Goal: Task Accomplishment & Management: Complete application form

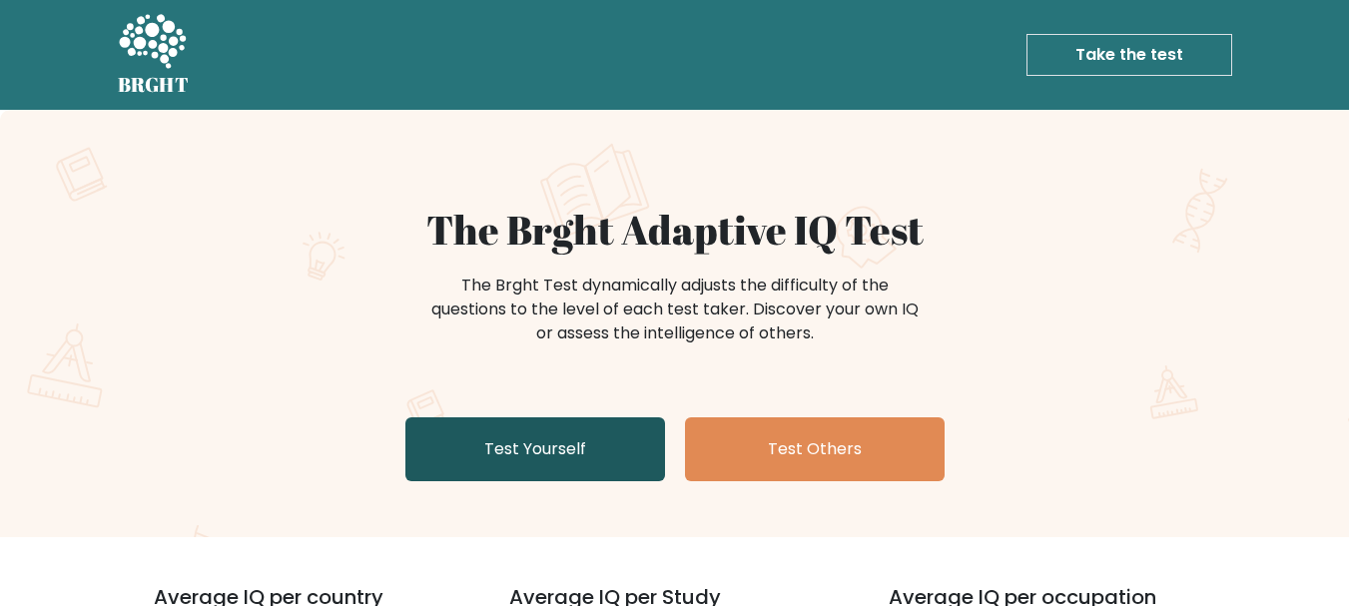
click at [568, 463] on link "Test Yourself" at bounding box center [535, 449] width 260 height 64
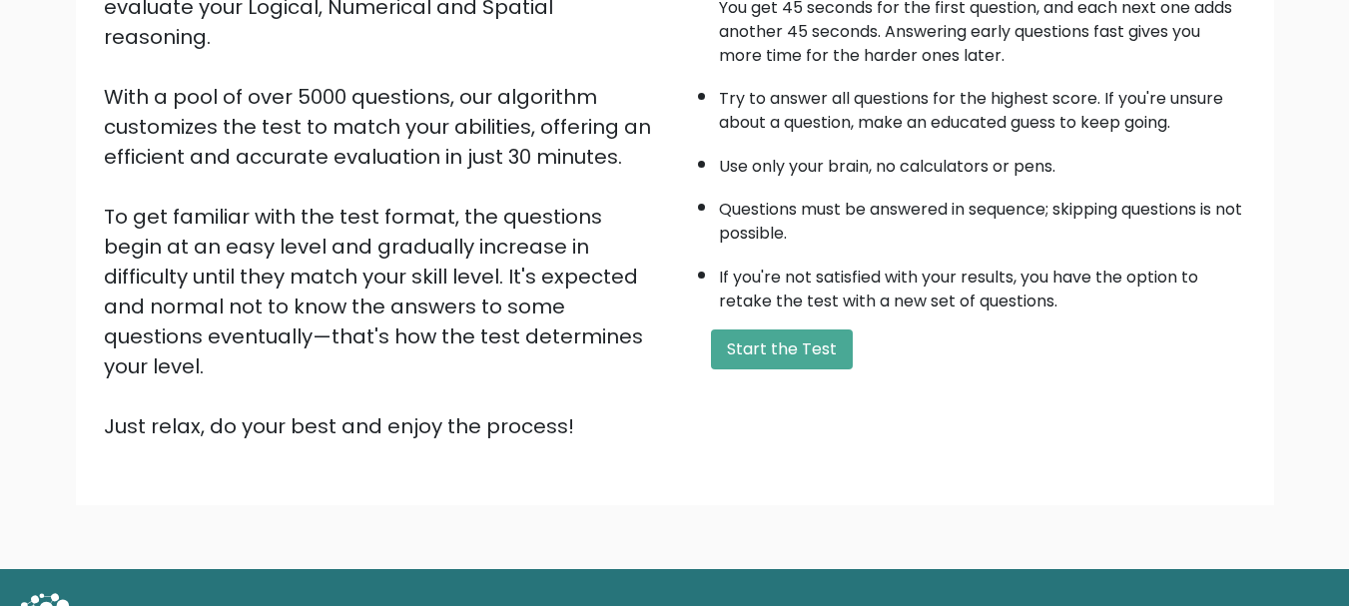
scroll to position [309, 0]
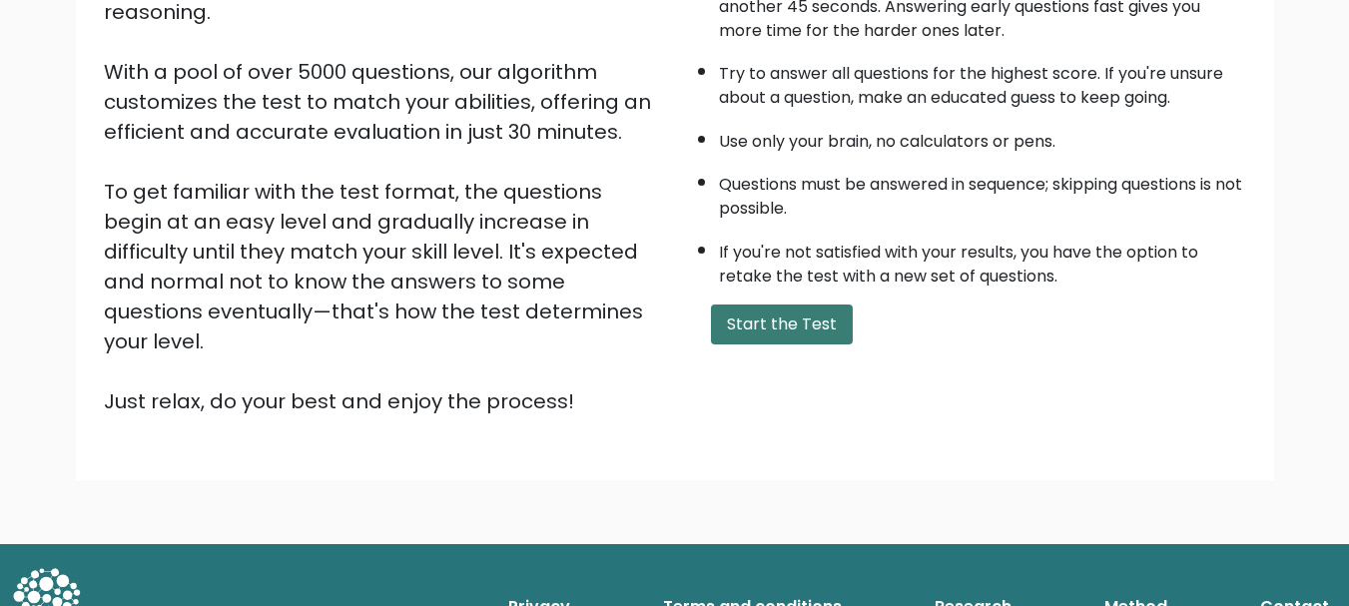
click at [754, 328] on button "Start the Test" at bounding box center [782, 325] width 142 height 40
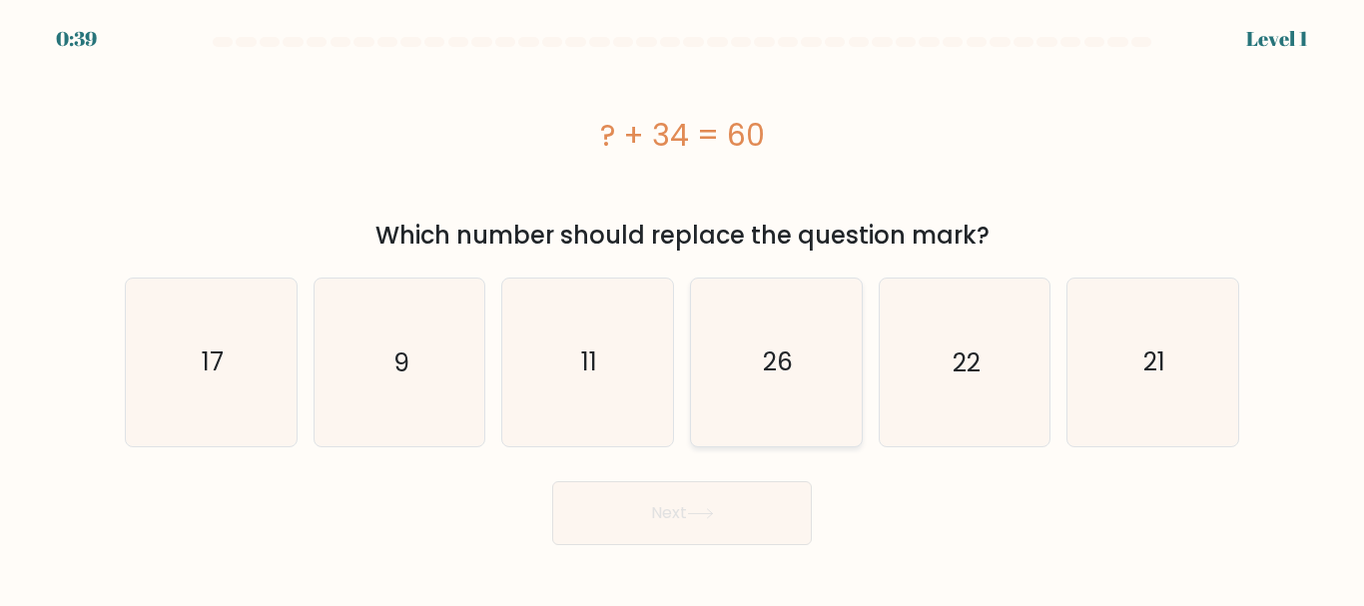
click at [777, 310] on icon "26" at bounding box center [776, 362] width 167 height 167
click at [683, 309] on input "d. 26" at bounding box center [682, 306] width 1 height 5
radio input "true"
click at [745, 533] on button "Next" at bounding box center [682, 513] width 260 height 64
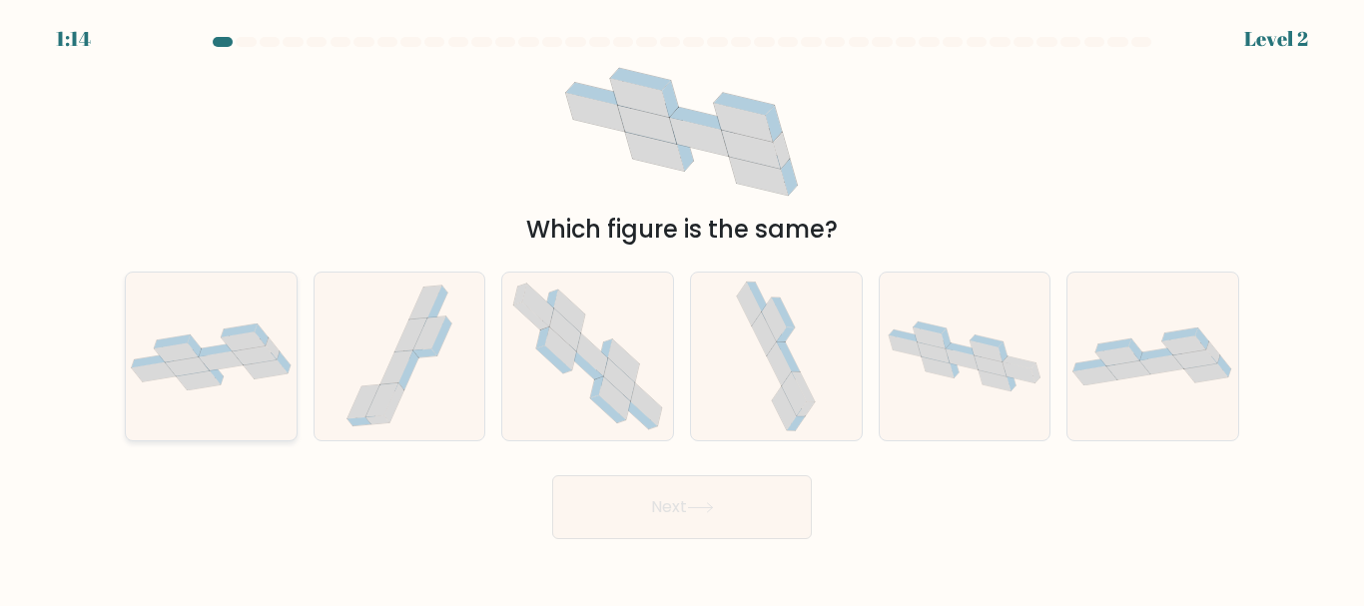
click at [168, 348] on icon at bounding box center [176, 351] width 44 height 19
click at [682, 309] on input "a." at bounding box center [682, 306] width 1 height 5
radio input "true"
click at [693, 470] on div "Next" at bounding box center [682, 502] width 1138 height 74
click at [703, 497] on button "Next" at bounding box center [682, 507] width 260 height 64
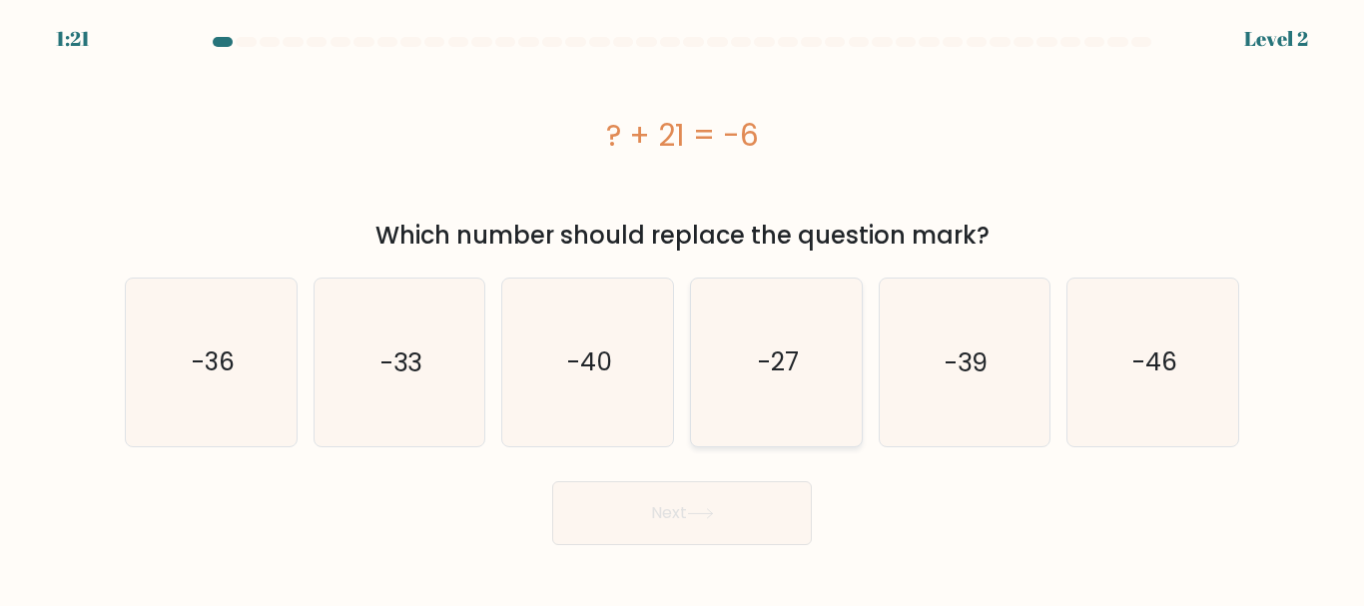
click at [761, 357] on text "-27" at bounding box center [777, 361] width 41 height 35
click at [683, 309] on input "d. -27" at bounding box center [682, 306] width 1 height 5
radio input "true"
click at [713, 525] on button "Next" at bounding box center [682, 513] width 260 height 64
click at [778, 520] on button "Next" at bounding box center [682, 513] width 260 height 64
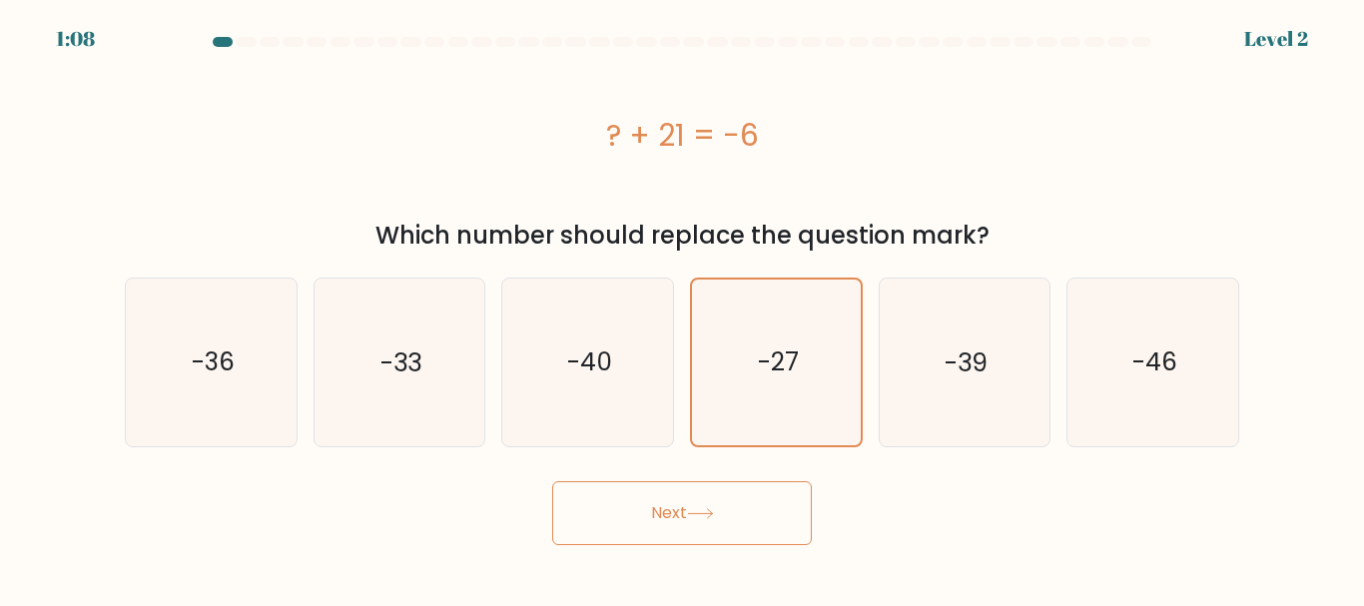
click at [643, 504] on button "Next" at bounding box center [682, 513] width 260 height 64
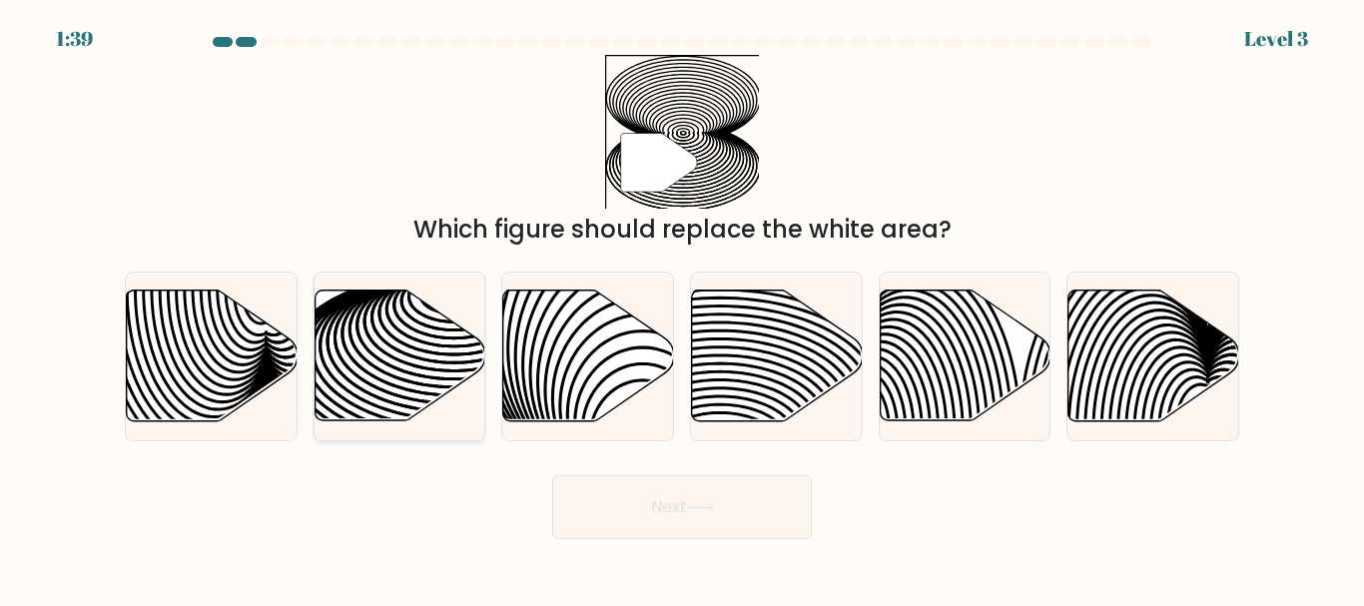
click at [329, 379] on icon at bounding box center [400, 356] width 171 height 131
click at [682, 309] on input "b." at bounding box center [682, 306] width 1 height 5
radio input "true"
click at [751, 498] on button "Next" at bounding box center [682, 507] width 260 height 64
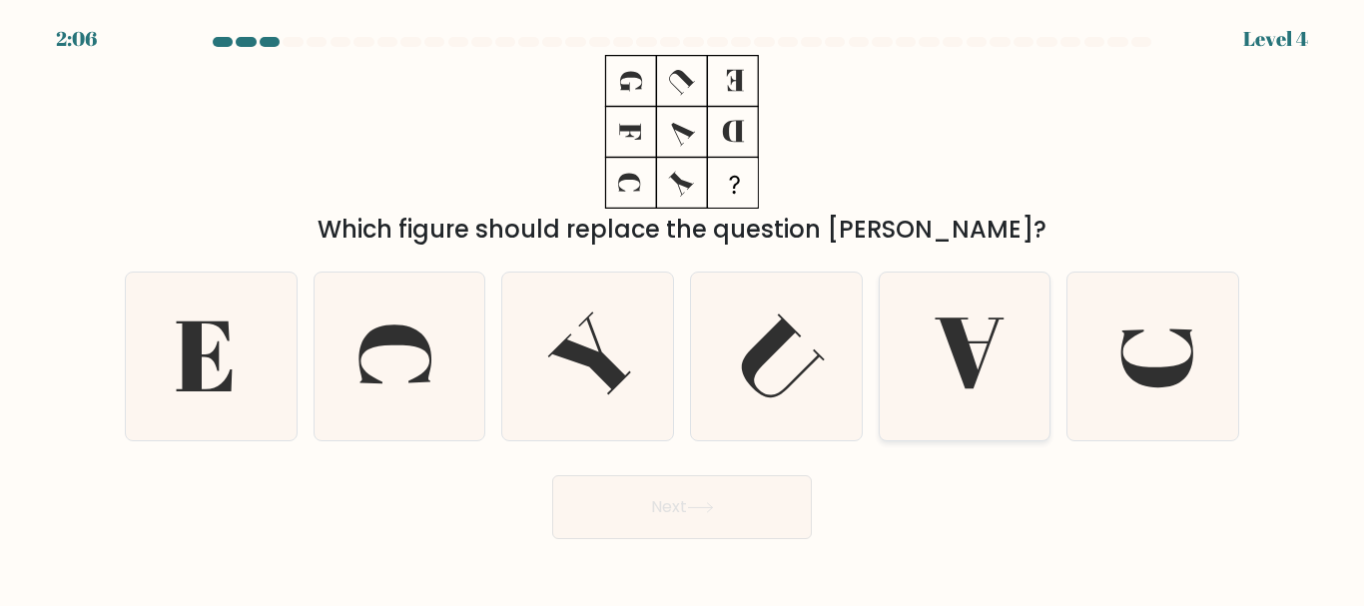
click at [935, 377] on icon at bounding box center [964, 356] width 167 height 167
click at [683, 309] on input "e." at bounding box center [682, 306] width 1 height 5
radio input "true"
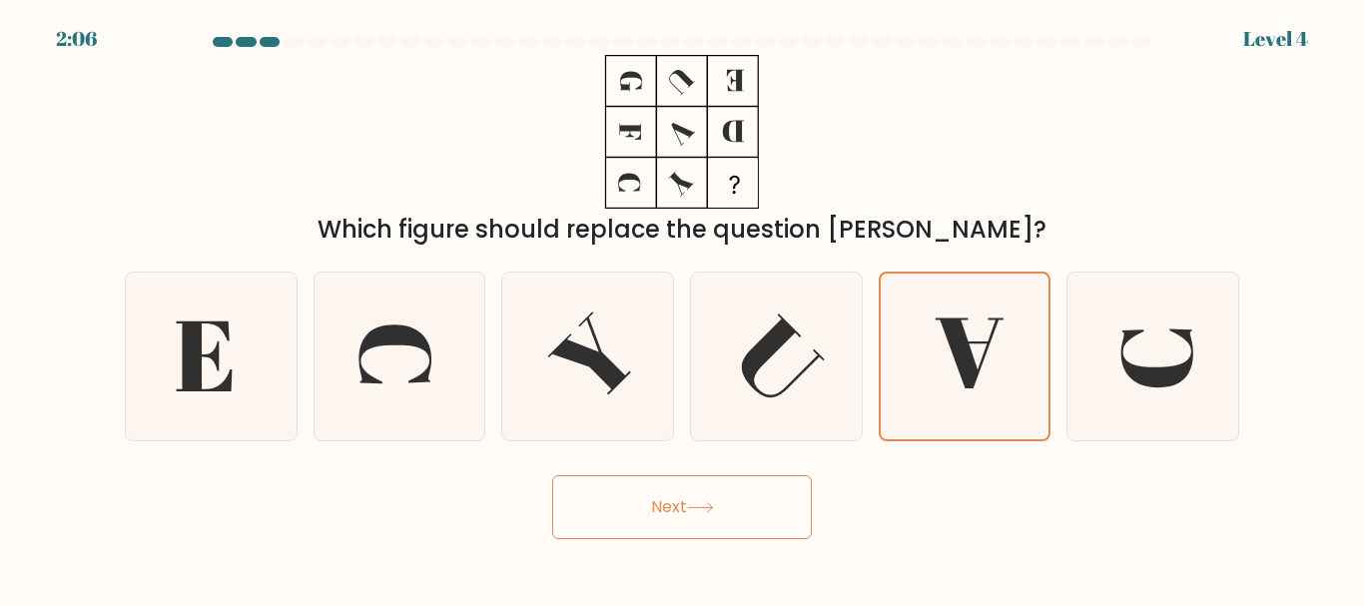
click at [735, 503] on button "Next" at bounding box center [682, 507] width 260 height 64
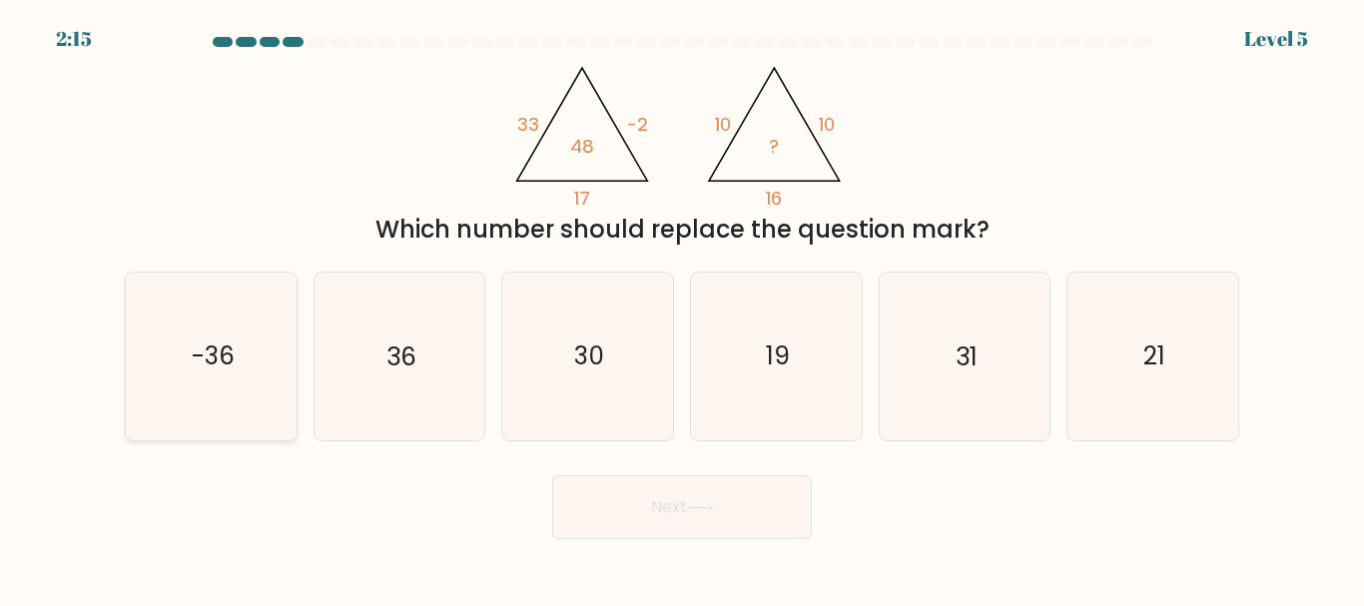
click at [260, 350] on icon "-36" at bounding box center [211, 356] width 167 height 167
click at [682, 309] on input "a. -36" at bounding box center [682, 306] width 1 height 5
radio input "true"
click at [767, 481] on button "Next" at bounding box center [682, 507] width 260 height 64
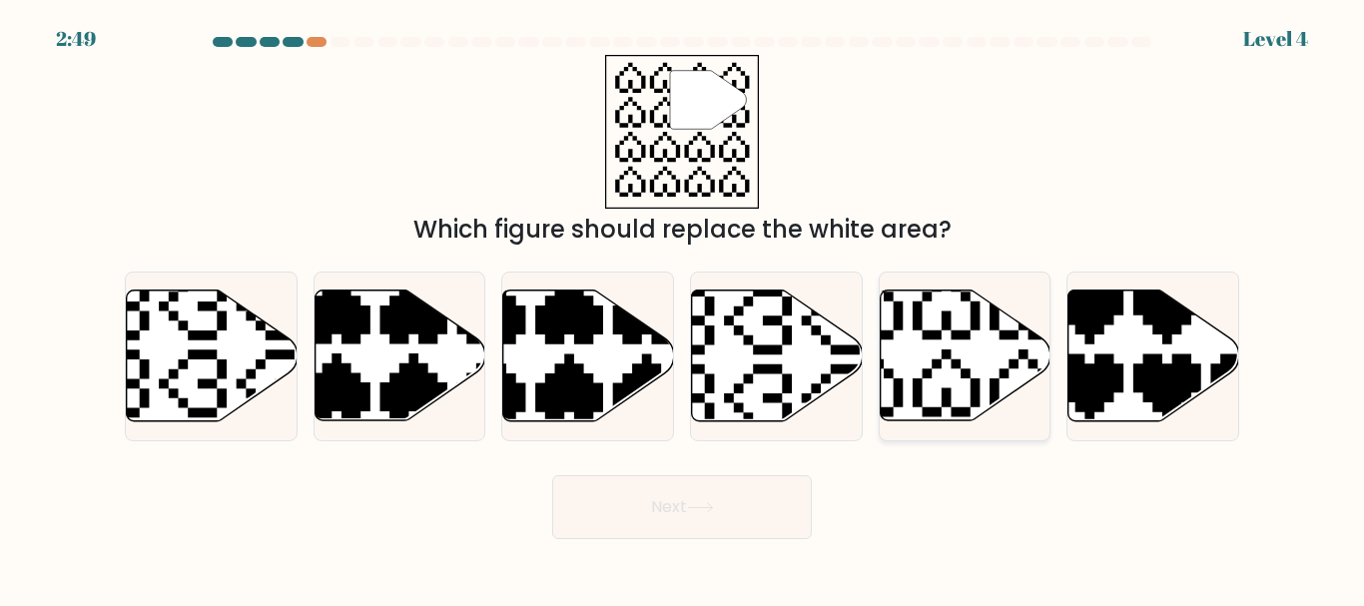
click at [953, 381] on icon at bounding box center [965, 356] width 171 height 131
click at [683, 309] on input "e." at bounding box center [682, 306] width 1 height 5
radio input "true"
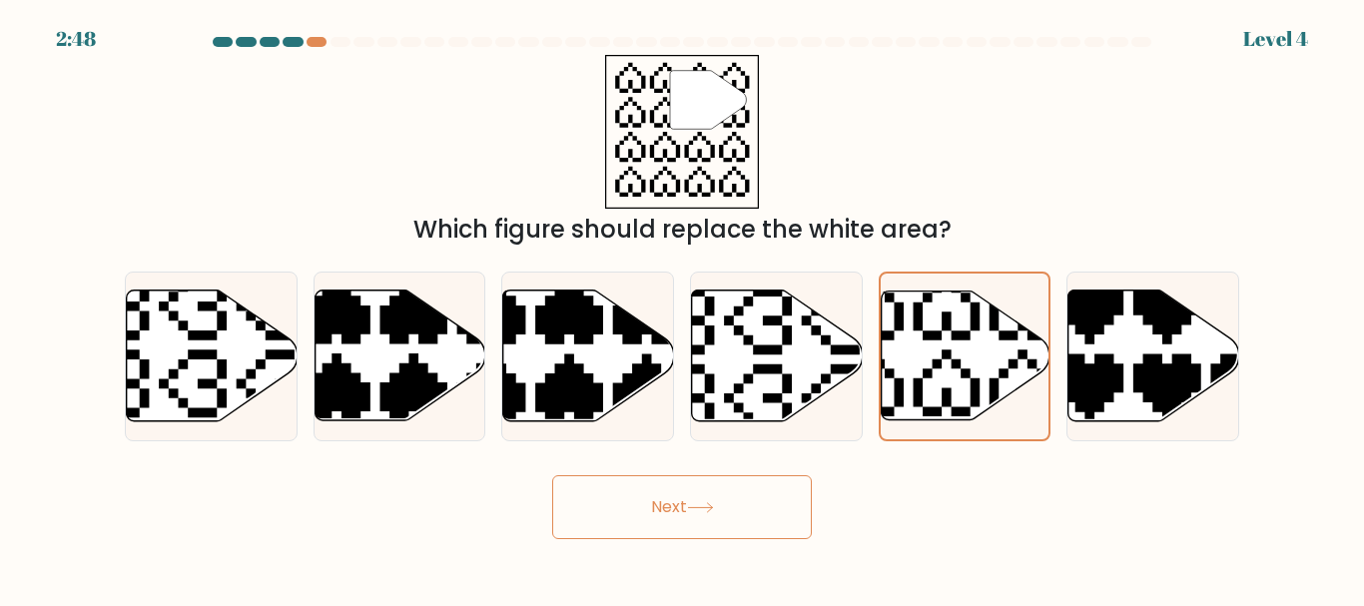
click at [731, 504] on button "Next" at bounding box center [682, 507] width 260 height 64
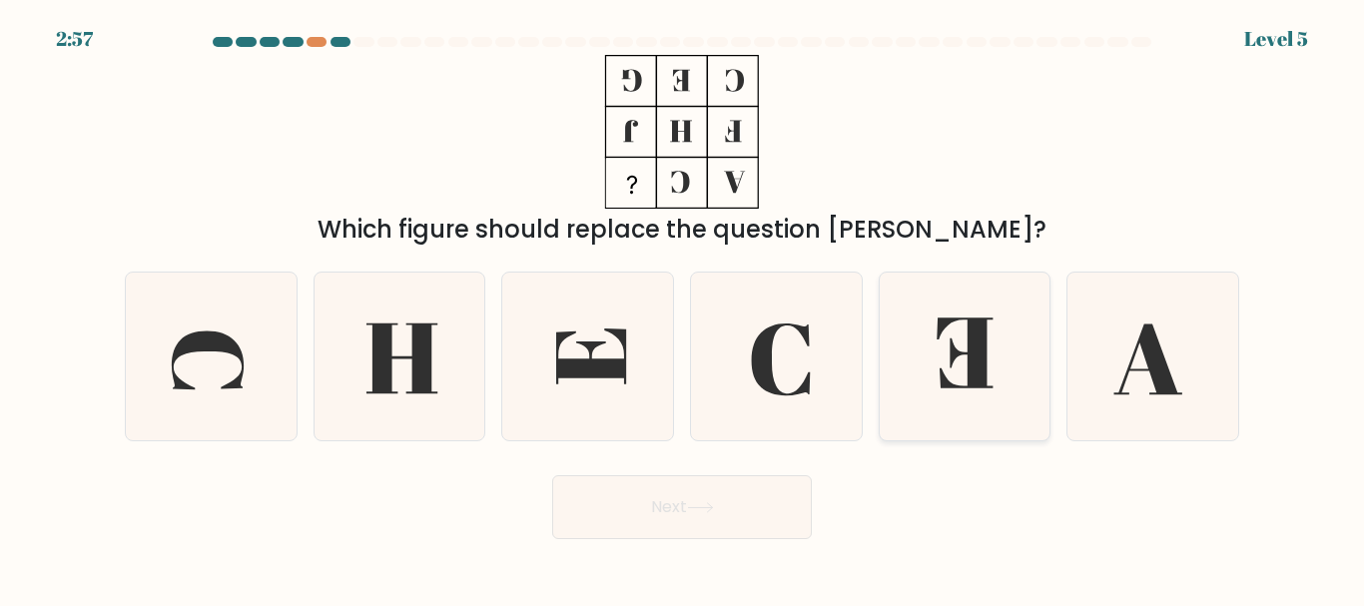
click at [936, 359] on icon at bounding box center [964, 356] width 167 height 167
click at [683, 309] on input "e." at bounding box center [682, 306] width 1 height 5
radio input "true"
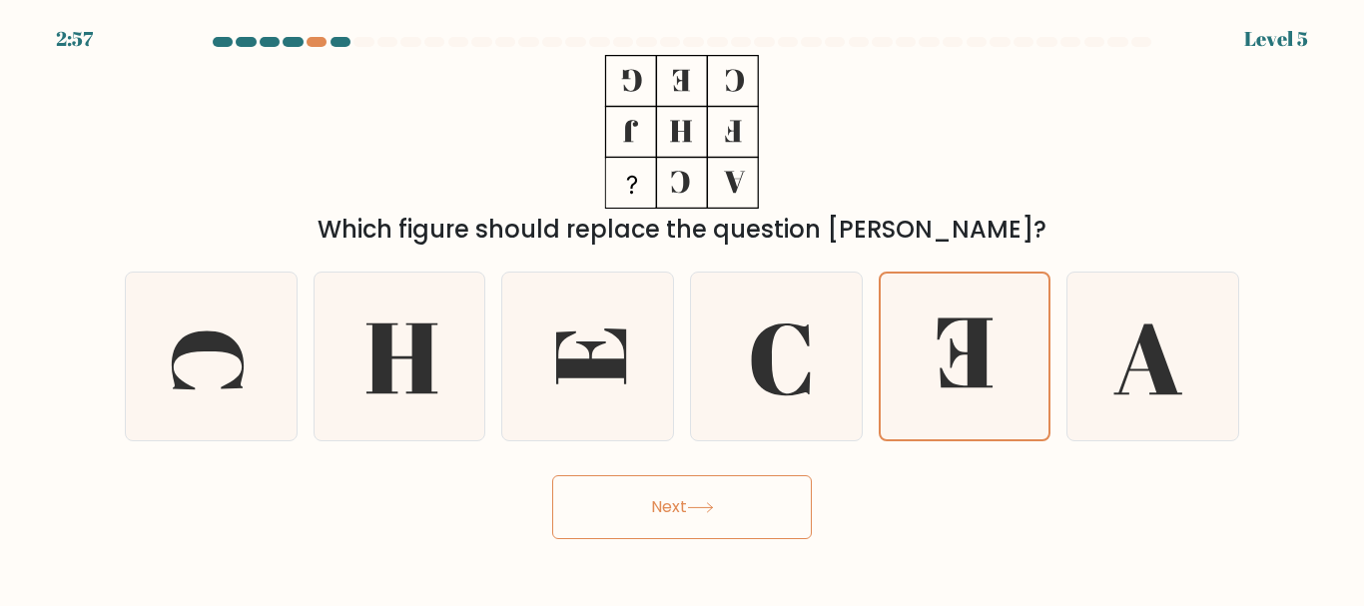
click at [752, 487] on button "Next" at bounding box center [682, 507] width 260 height 64
click at [646, 494] on button "Next" at bounding box center [682, 507] width 260 height 64
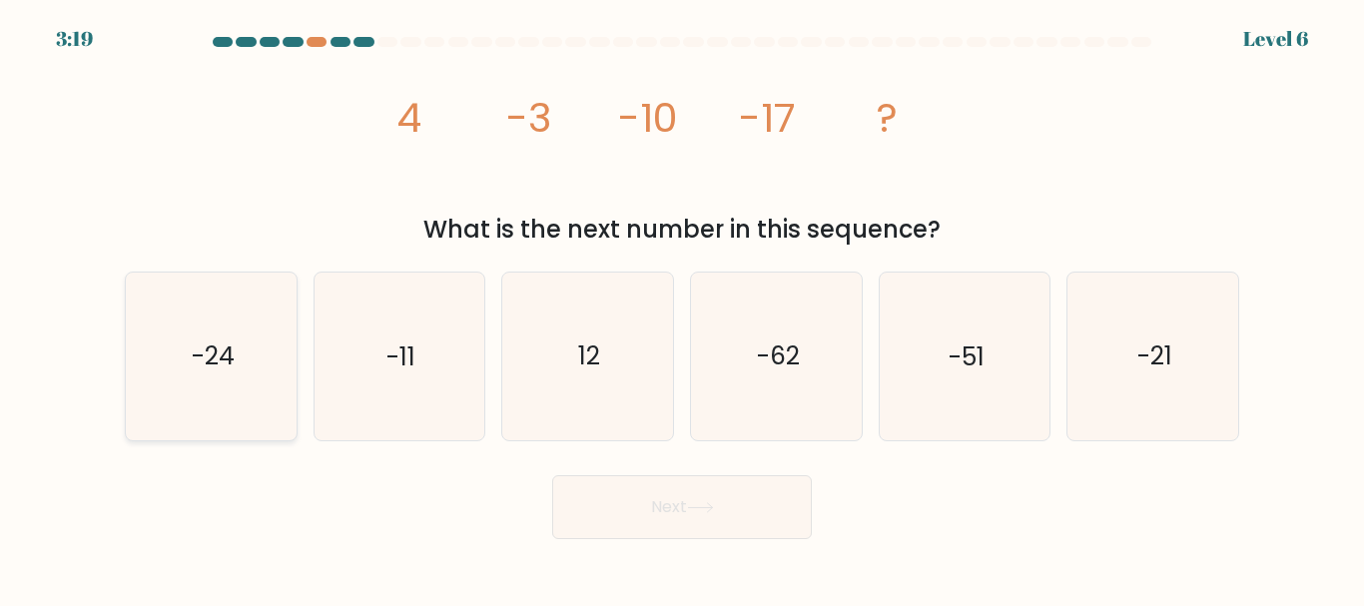
click at [226, 348] on text "-24" at bounding box center [212, 356] width 43 height 35
click at [682, 309] on input "a. -24" at bounding box center [682, 306] width 1 height 5
radio input "true"
click at [681, 517] on button "Next" at bounding box center [682, 507] width 260 height 64
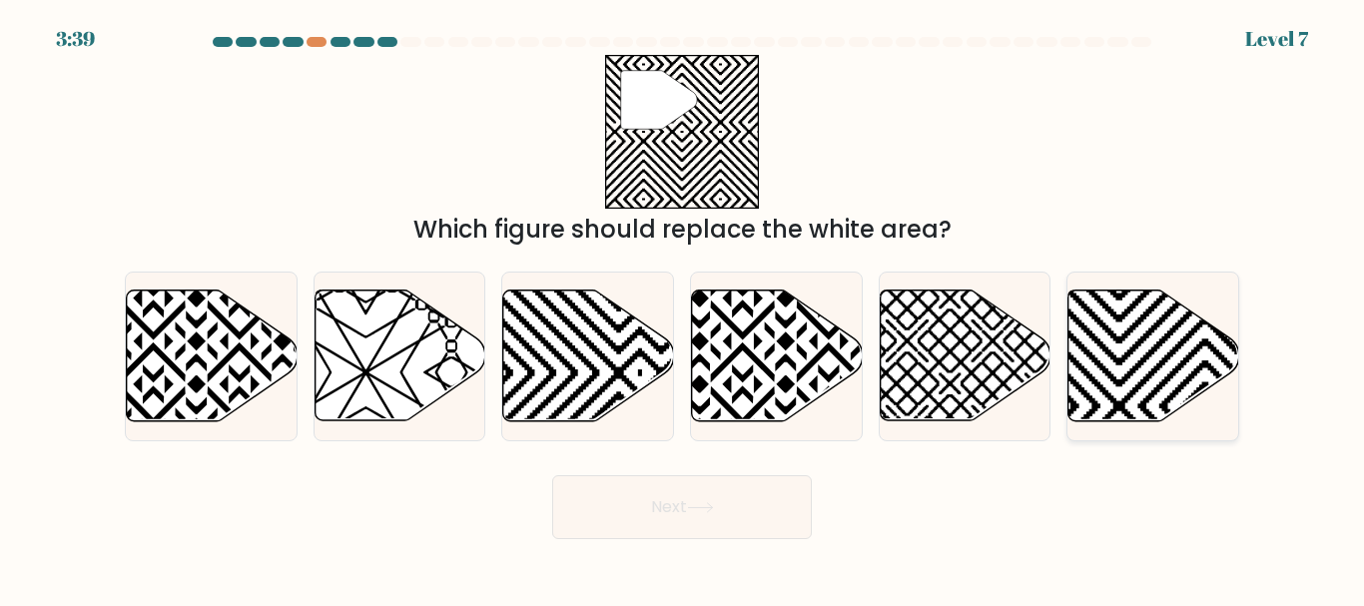
click at [1102, 341] on icon at bounding box center [1153, 356] width 171 height 131
click at [683, 309] on input "f." at bounding box center [682, 306] width 1 height 5
radio input "true"
click at [754, 506] on button "Next" at bounding box center [682, 507] width 260 height 64
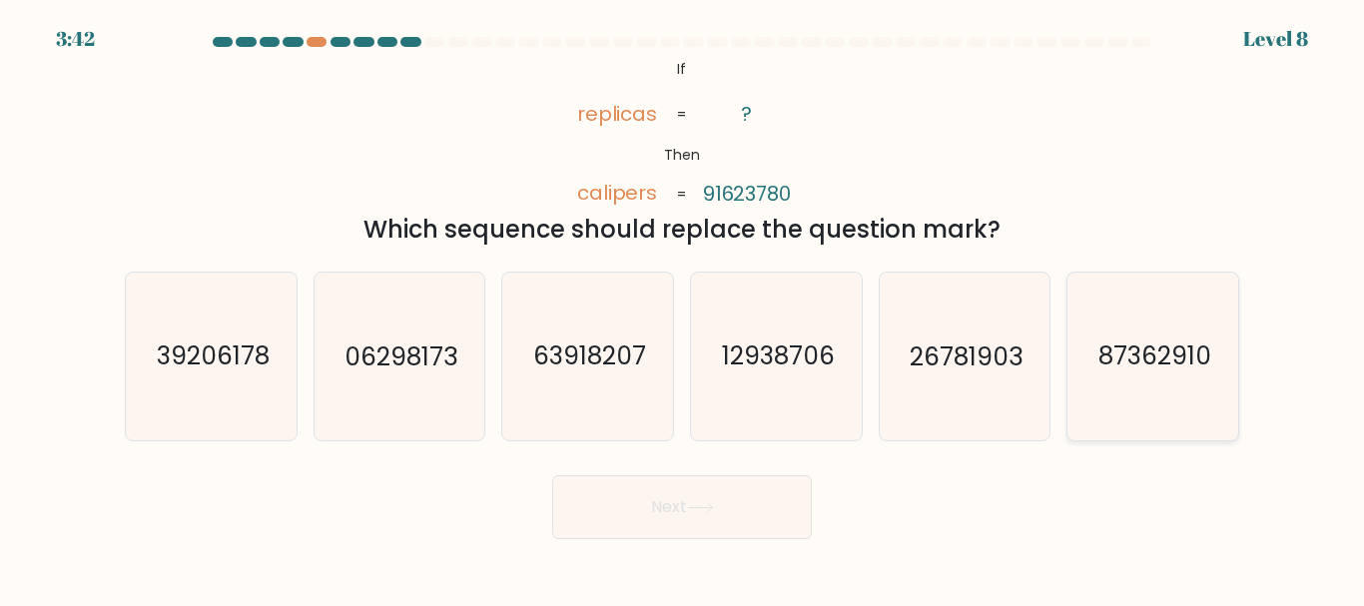
click at [1119, 361] on text "87362910" at bounding box center [1154, 356] width 113 height 35
click at [683, 309] on input "f. 87362910" at bounding box center [682, 306] width 1 height 5
radio input "true"
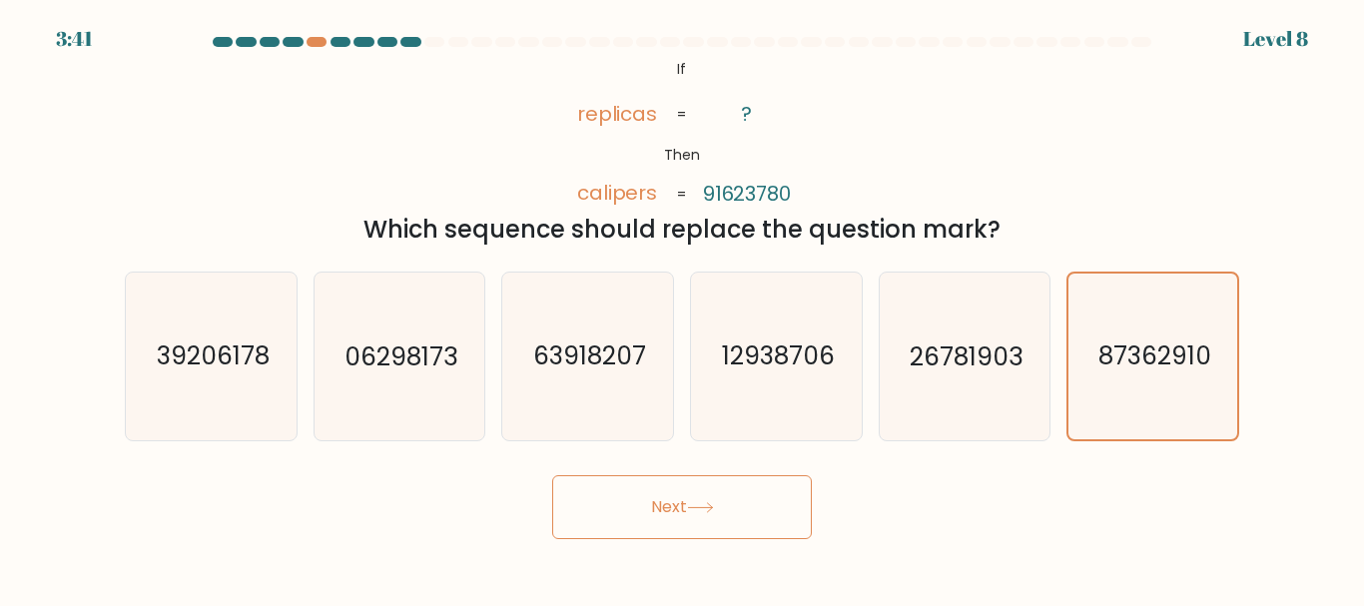
click at [755, 480] on button "Next" at bounding box center [682, 507] width 260 height 64
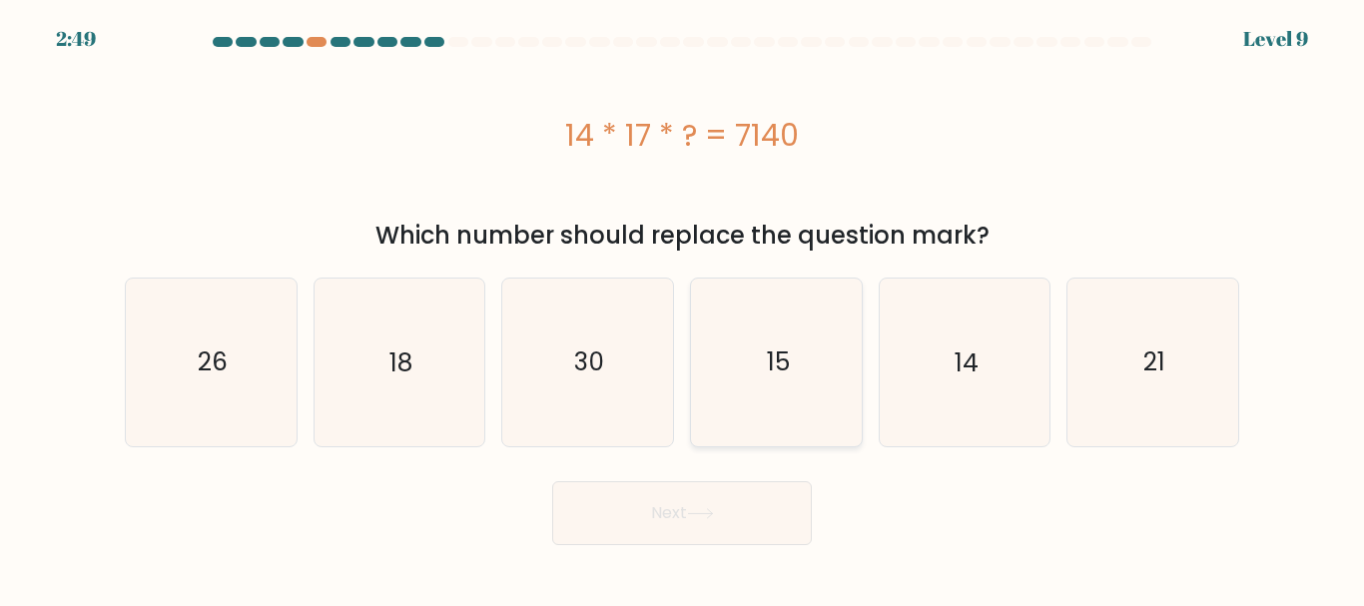
click at [788, 402] on icon "15" at bounding box center [776, 362] width 167 height 167
click at [683, 309] on input "d. 15" at bounding box center [682, 306] width 1 height 5
radio input "true"
click at [753, 510] on button "Next" at bounding box center [682, 513] width 260 height 64
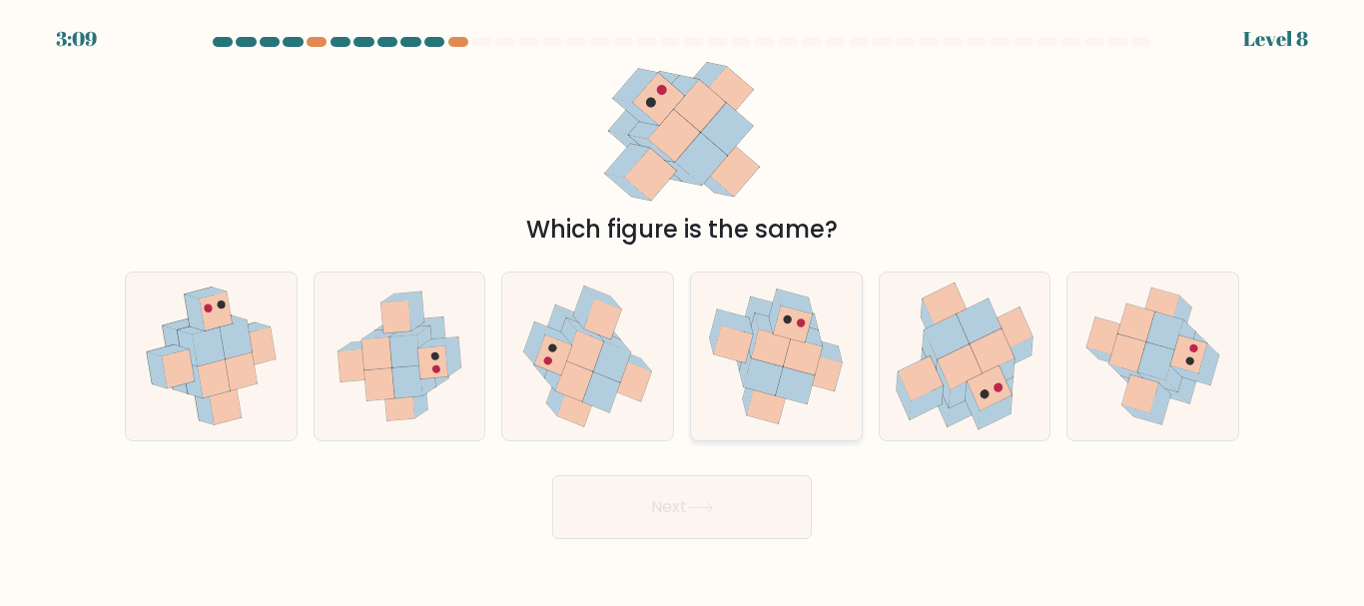
click at [773, 367] on icon at bounding box center [763, 376] width 39 height 37
click at [683, 309] on input "d." at bounding box center [682, 306] width 1 height 5
radio input "true"
click at [747, 522] on button "Next" at bounding box center [682, 507] width 260 height 64
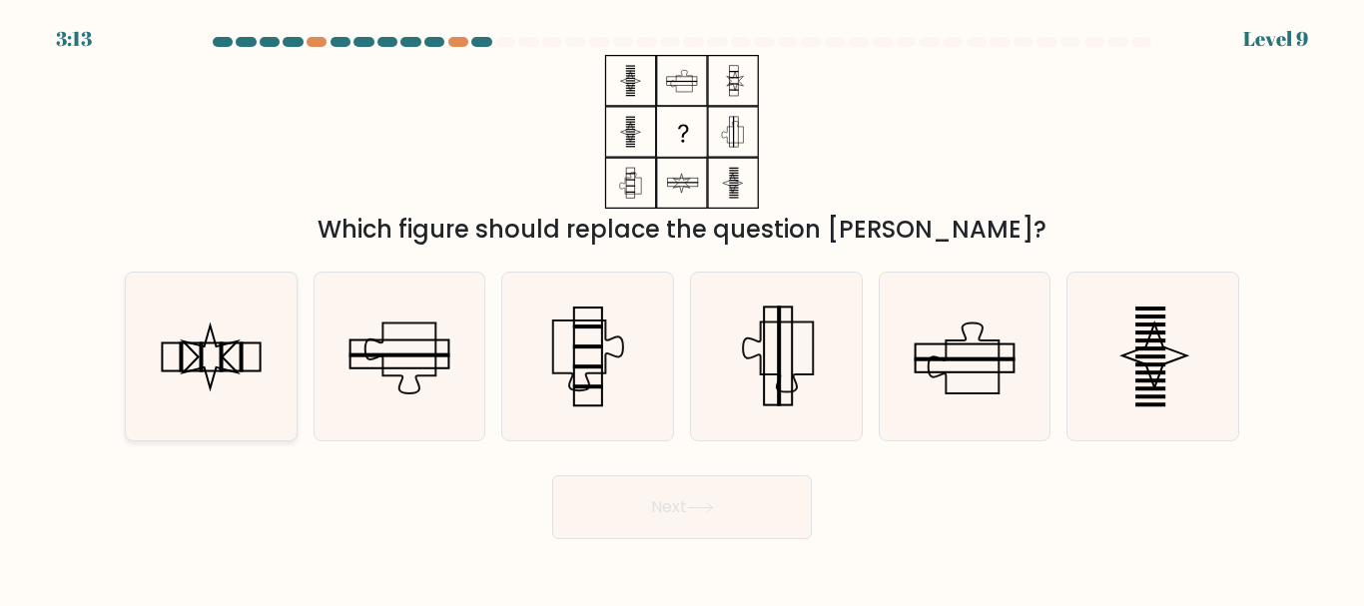
click at [218, 374] on icon at bounding box center [211, 356] width 167 height 167
click at [682, 309] on input "a." at bounding box center [682, 306] width 1 height 5
radio input "true"
click at [626, 522] on button "Next" at bounding box center [682, 507] width 260 height 64
click at [783, 502] on button "Next" at bounding box center [682, 507] width 260 height 64
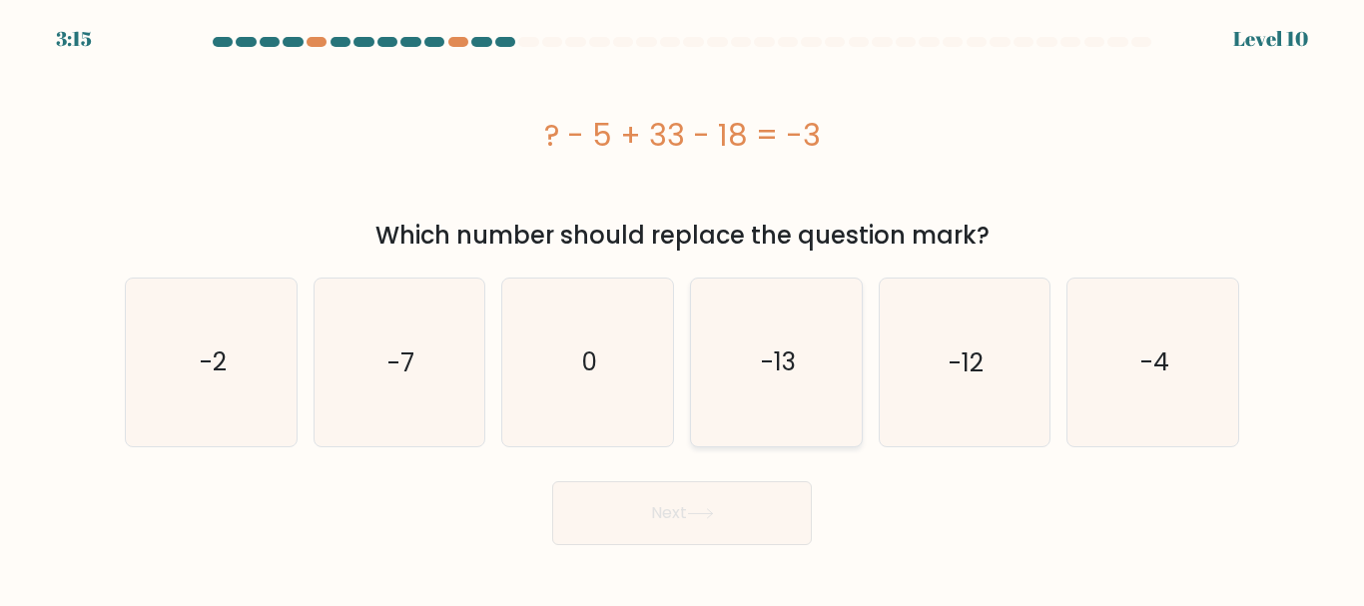
click at [837, 350] on icon "-13" at bounding box center [776, 362] width 167 height 167
click at [683, 309] on input "d. -13" at bounding box center [682, 306] width 1 height 5
radio input "true"
click at [814, 509] on div "Next" at bounding box center [682, 508] width 1138 height 74
click at [809, 508] on button "Next" at bounding box center [682, 513] width 260 height 64
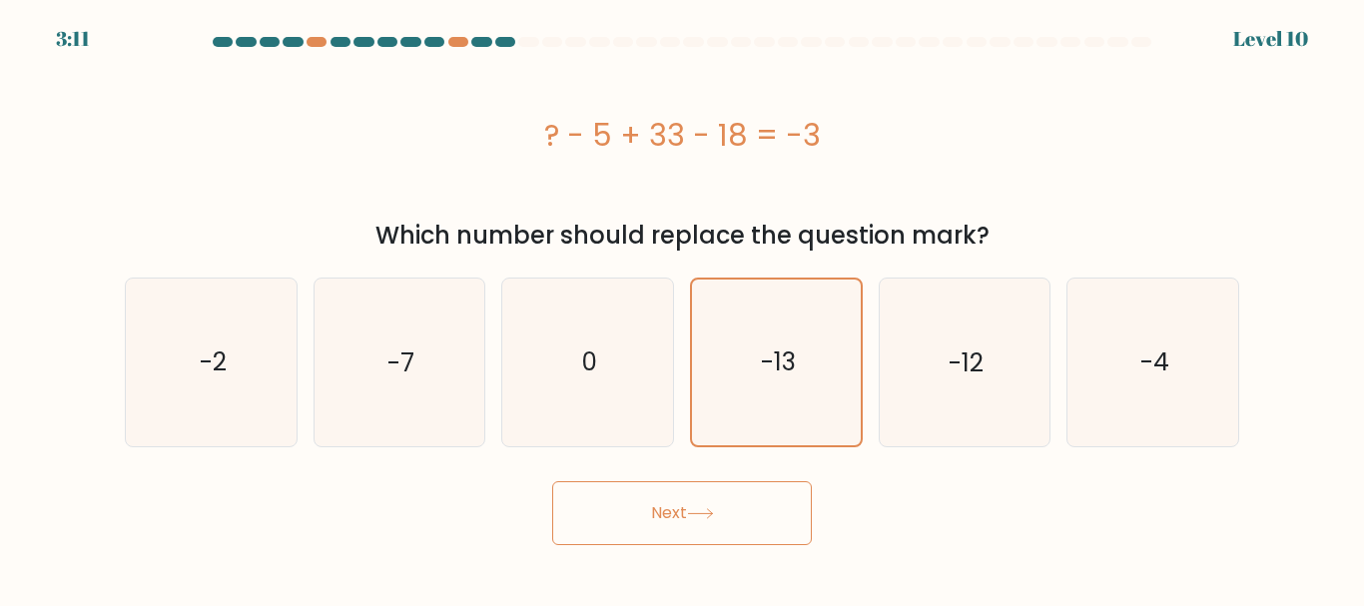
click at [748, 517] on button "Next" at bounding box center [682, 513] width 260 height 64
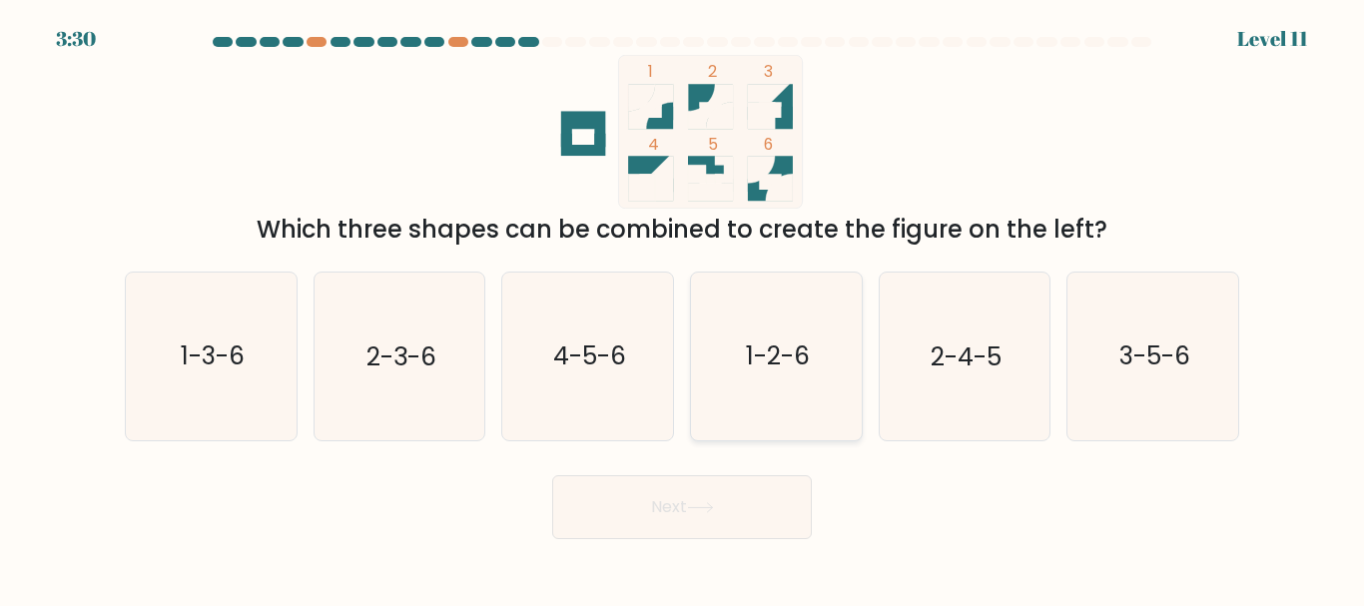
click at [733, 347] on icon "1-2-6" at bounding box center [776, 356] width 167 height 167
click at [683, 309] on input "d. 1-2-6" at bounding box center [682, 306] width 1 height 5
radio input "true"
click at [719, 500] on button "Next" at bounding box center [682, 507] width 260 height 64
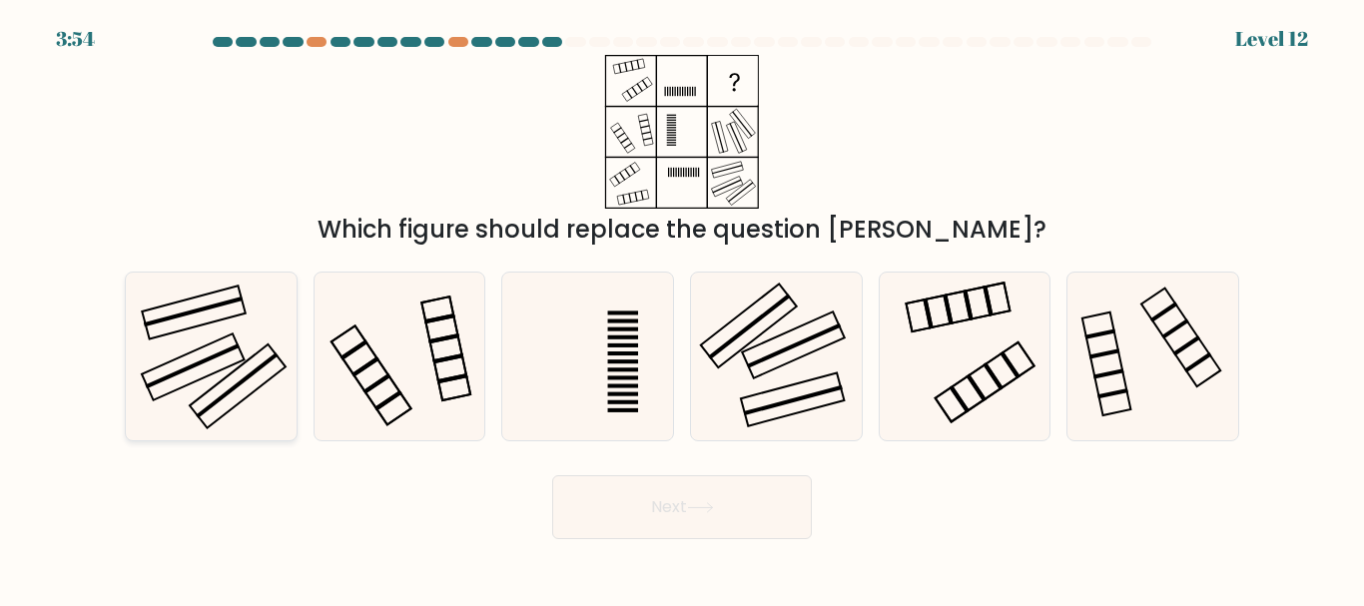
click at [238, 353] on icon at bounding box center [211, 356] width 167 height 167
click at [682, 309] on input "a." at bounding box center [682, 306] width 1 height 5
radio input "true"
click at [752, 503] on button "Next" at bounding box center [682, 507] width 260 height 64
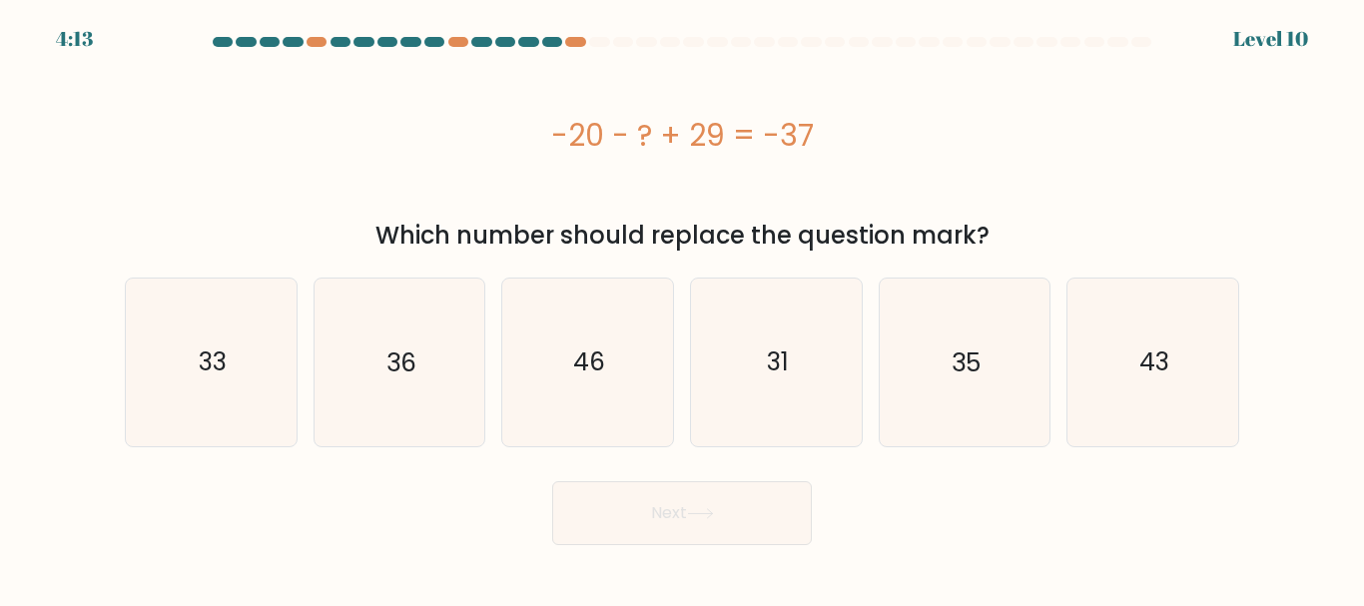
click at [1335, 155] on form "a." at bounding box center [682, 291] width 1364 height 508
